Goal: Obtain resource: Obtain resource

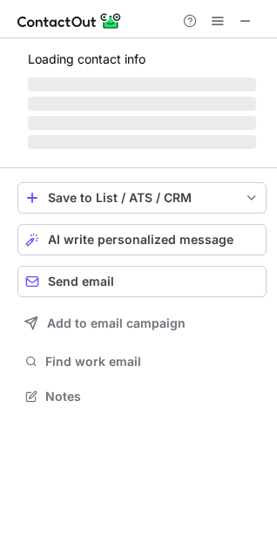
scroll to position [407, 277]
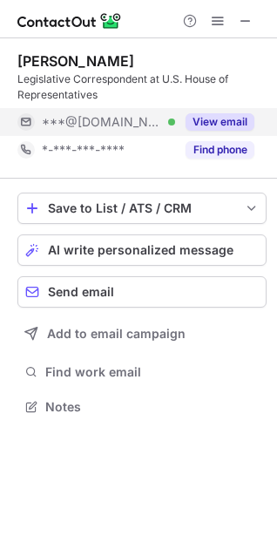
click at [214, 119] on button "View email" at bounding box center [219, 121] width 69 height 17
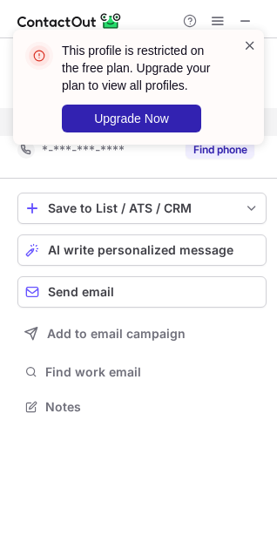
click at [250, 50] on span at bounding box center [250, 45] width 14 height 17
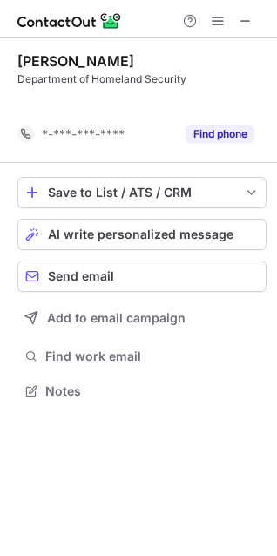
scroll to position [351, 277]
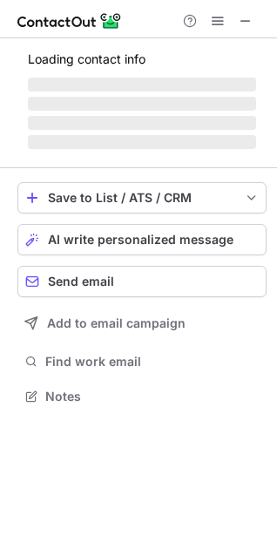
scroll to position [394, 277]
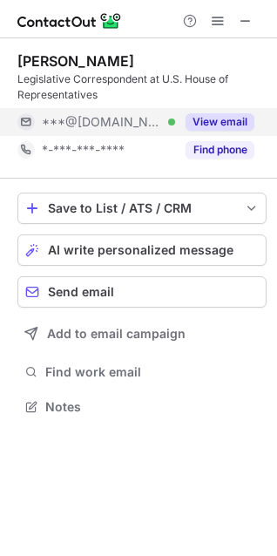
click at [204, 124] on button "View email" at bounding box center [219, 121] width 69 height 17
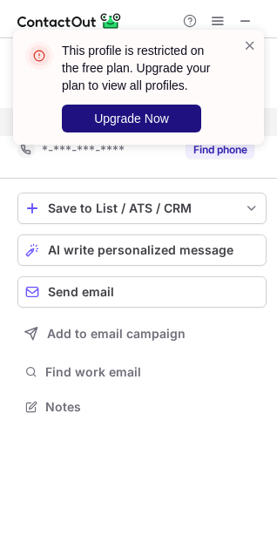
click at [183, 119] on button "Upgrade Now" at bounding box center [131, 118] width 139 height 28
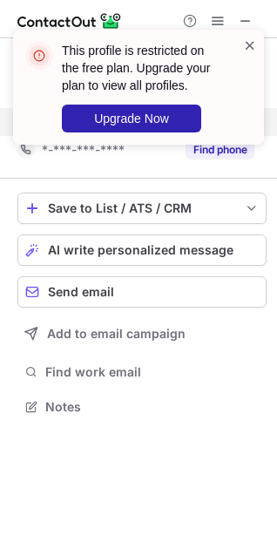
click at [248, 52] on span at bounding box center [250, 45] width 14 height 17
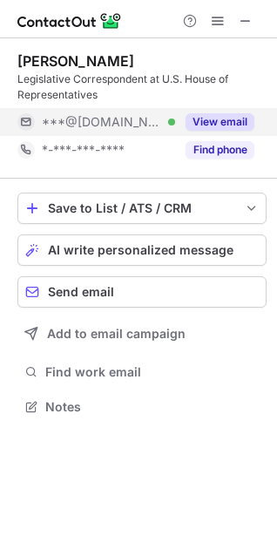
click at [204, 117] on button "View email" at bounding box center [219, 121] width 69 height 17
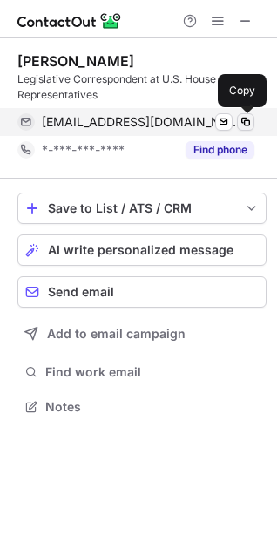
click at [245, 123] on span at bounding box center [246, 122] width 14 height 14
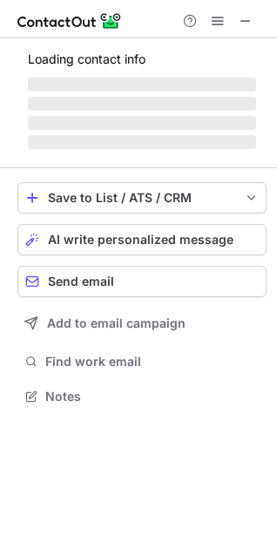
scroll to position [422, 277]
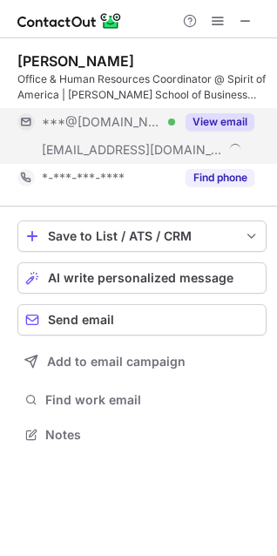
click at [205, 112] on div "View email" at bounding box center [214, 122] width 79 height 28
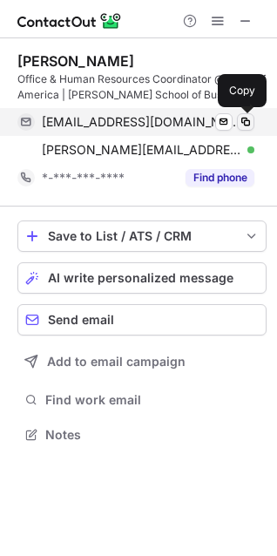
click at [244, 121] on span at bounding box center [246, 122] width 14 height 14
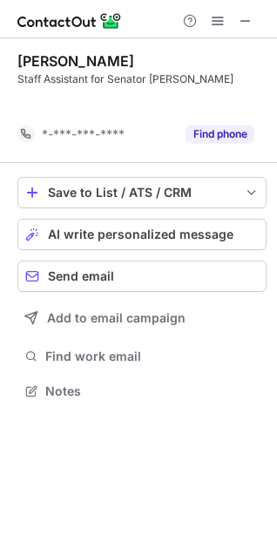
scroll to position [351, 277]
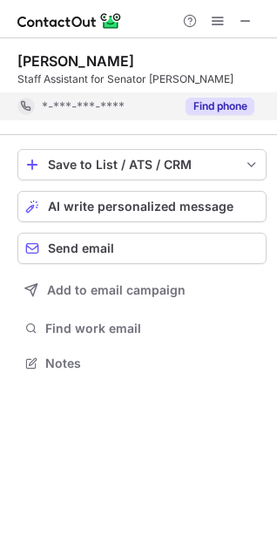
click at [204, 110] on button "Find phone" at bounding box center [219, 106] width 69 height 17
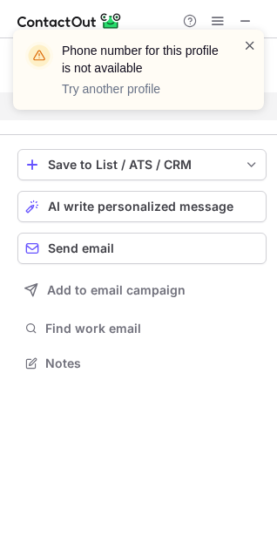
click at [247, 40] on span at bounding box center [250, 45] width 14 height 17
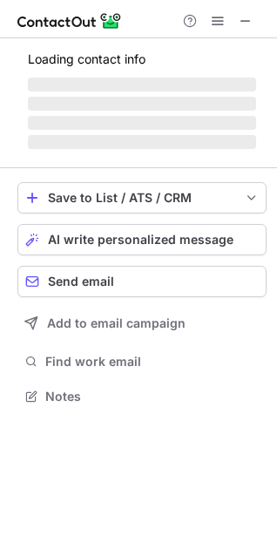
scroll to position [379, 277]
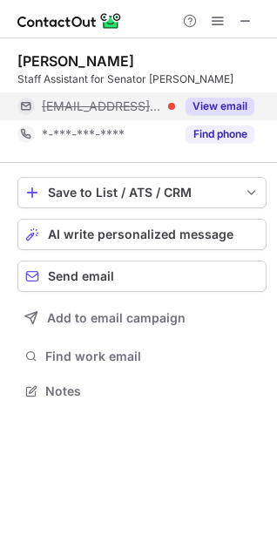
click at [219, 102] on button "View email" at bounding box center [219, 106] width 69 height 17
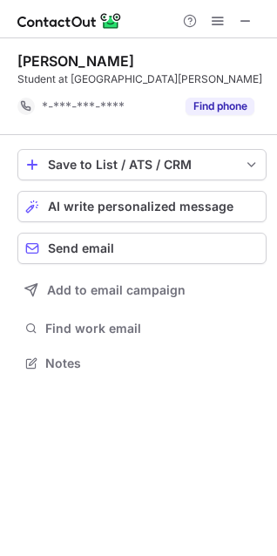
scroll to position [351, 277]
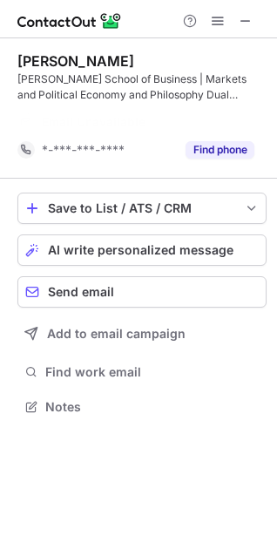
scroll to position [367, 277]
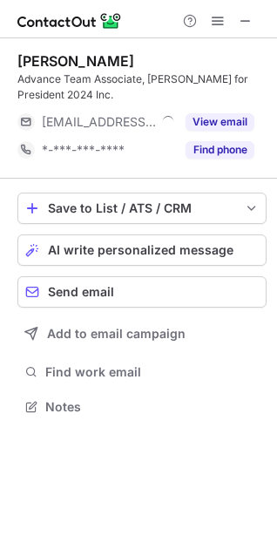
scroll to position [394, 277]
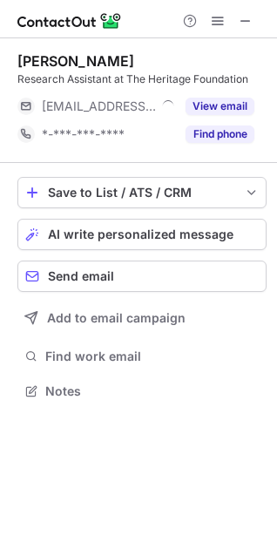
scroll to position [379, 277]
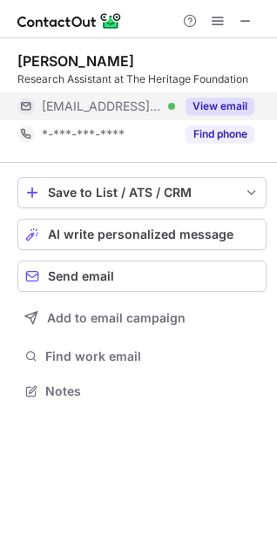
click at [212, 104] on button "View email" at bounding box center [219, 106] width 69 height 17
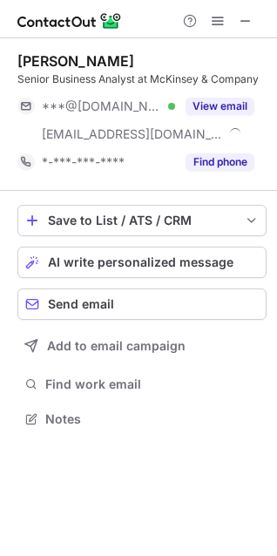
scroll to position [407, 277]
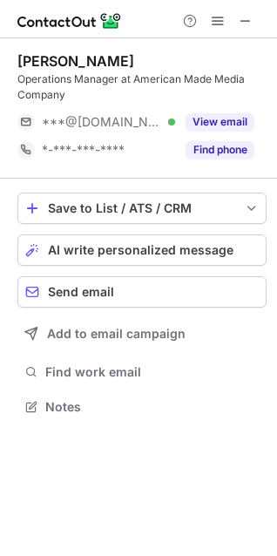
scroll to position [394, 277]
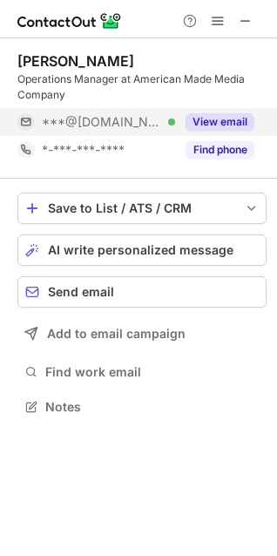
click at [220, 114] on button "View email" at bounding box center [219, 121] width 69 height 17
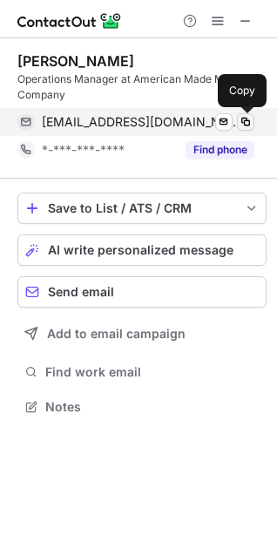
click at [248, 119] on span at bounding box center [246, 122] width 14 height 14
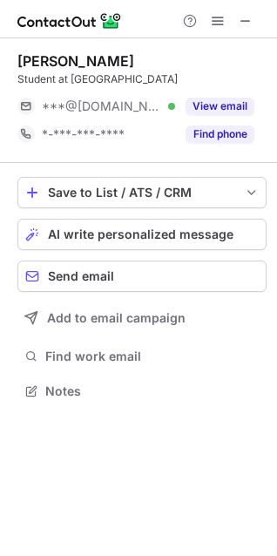
scroll to position [379, 277]
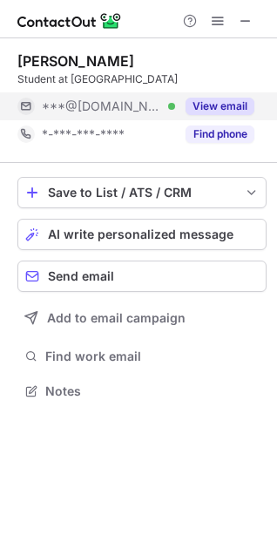
click at [238, 98] on button "View email" at bounding box center [219, 106] width 69 height 17
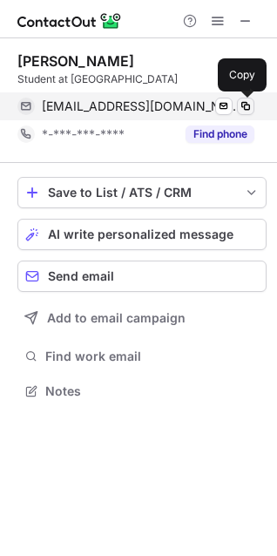
click at [249, 104] on span at bounding box center [246, 106] width 14 height 14
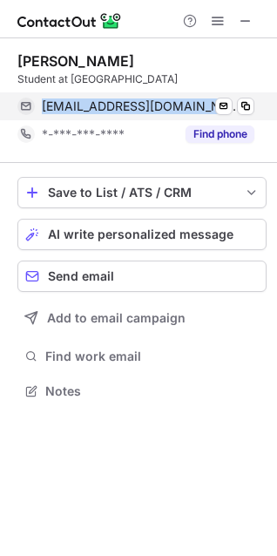
drag, startPoint x: 175, startPoint y: 109, endPoint x: 42, endPoint y: 104, distance: 133.3
click at [42, 104] on div "eothimble@gmail.com Verified" at bounding box center [148, 106] width 212 height 16
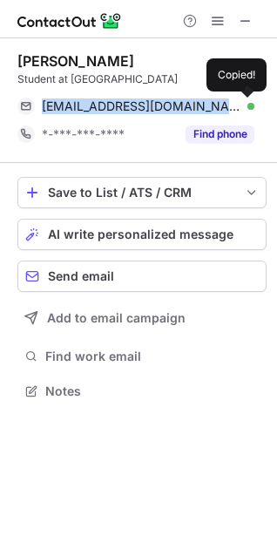
copy span "eothimble@gmail.com"
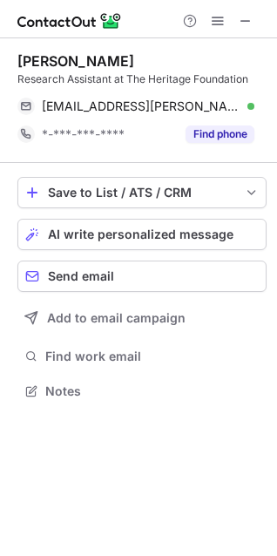
scroll to position [379, 277]
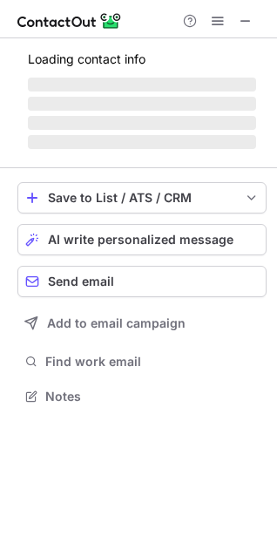
scroll to position [394, 277]
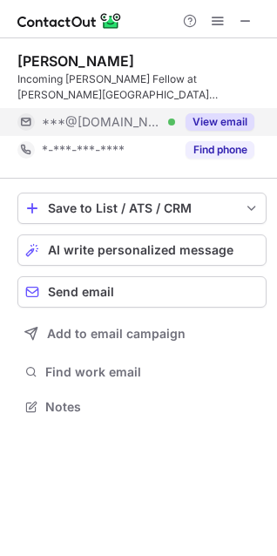
click at [232, 127] on button "View email" at bounding box center [219, 121] width 69 height 17
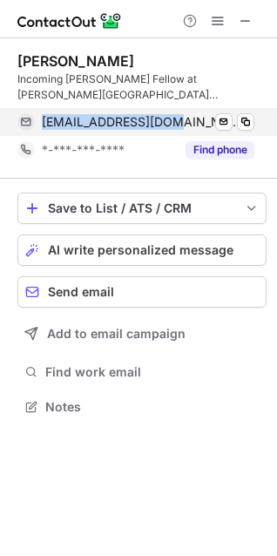
drag, startPoint x: 176, startPoint y: 122, endPoint x: 41, endPoint y: 124, distance: 135.0
click at [41, 124] on div "[EMAIL_ADDRESS][DOMAIN_NAME] Verified Send email Copy" at bounding box center [135, 122] width 237 height 28
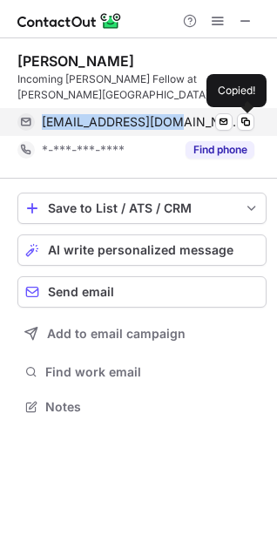
copy span "[EMAIL_ADDRESS][DOMAIN_NAME]"
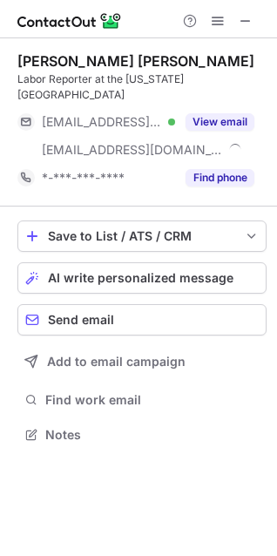
scroll to position [407, 277]
click at [242, 17] on span at bounding box center [246, 21] width 14 height 14
